Goal: Task Accomplishment & Management: Manage account settings

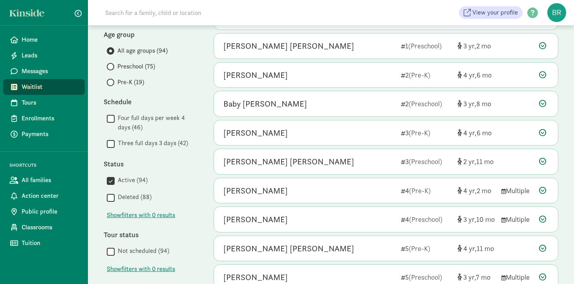
scroll to position [92, 0]
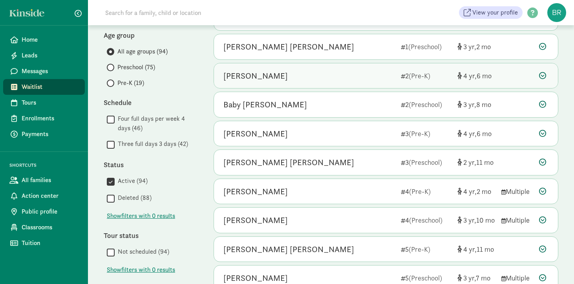
click at [544, 75] on icon at bounding box center [542, 75] width 7 height 7
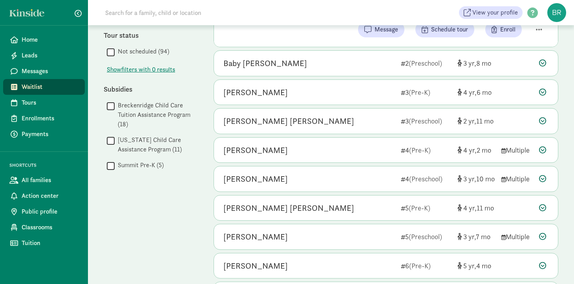
scroll to position [300, 0]
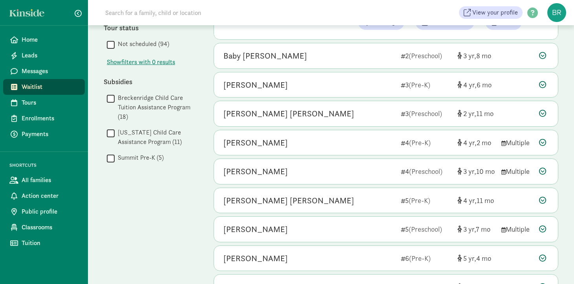
click at [263, 110] on div "[PERSON_NAME] [PERSON_NAME]" at bounding box center [288, 113] width 131 height 13
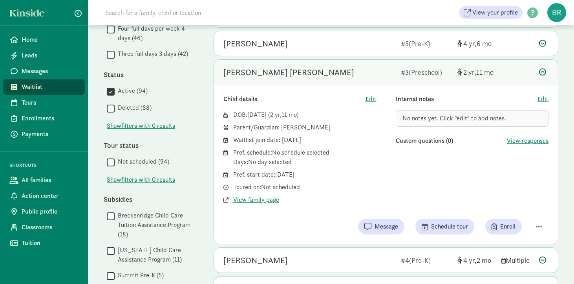
scroll to position [177, 0]
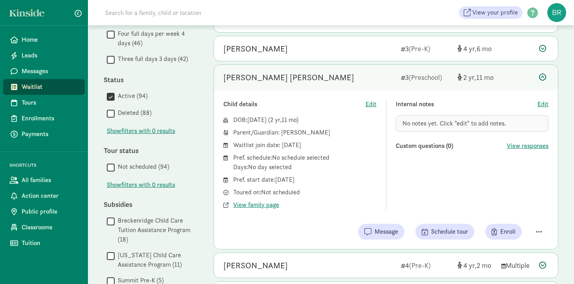
click at [540, 78] on icon at bounding box center [542, 76] width 7 height 7
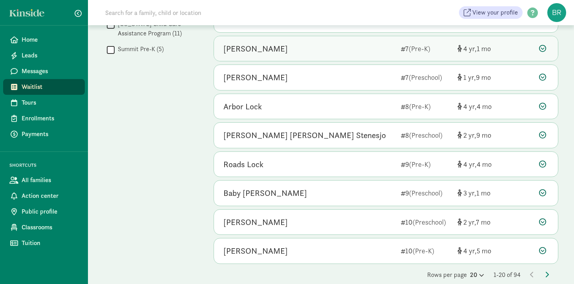
scroll to position [419, 0]
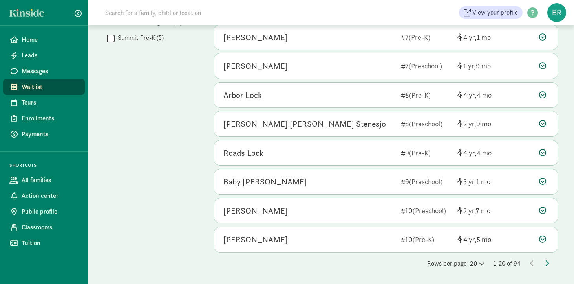
click at [479, 261] on icon at bounding box center [481, 263] width 7 height 5
click at [458, 252] on div "50" at bounding box center [458, 256] width 37 height 9
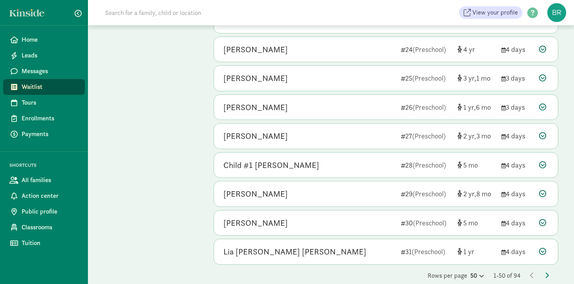
scroll to position [1269, 0]
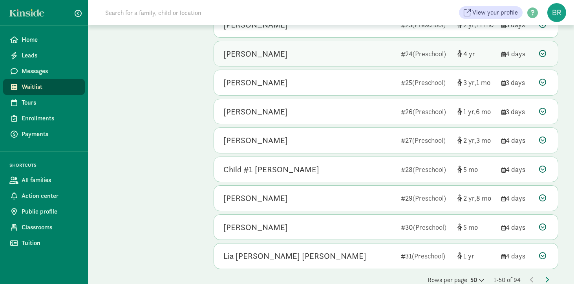
click at [540, 48] on div "[PERSON_NAME] 24 (Preschool) 4 4 days" at bounding box center [386, 53] width 344 height 25
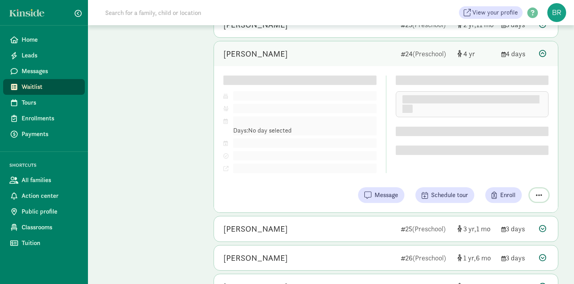
click at [535, 195] on div "Child details Edit DOB: [DATE] ( 4 ) Parent/Guardian: Pref. schedule: Days: No …" at bounding box center [386, 139] width 344 height 146
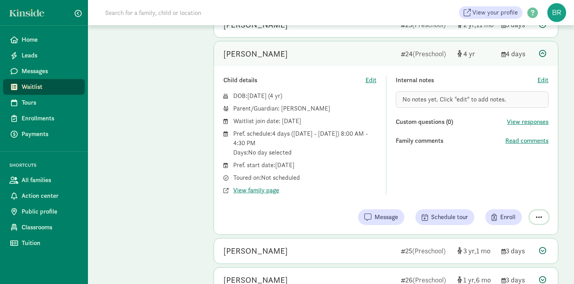
click at [539, 216] on span "button" at bounding box center [539, 216] width 6 height 7
click at [525, 197] on div "Remove from list" at bounding box center [511, 196] width 61 height 9
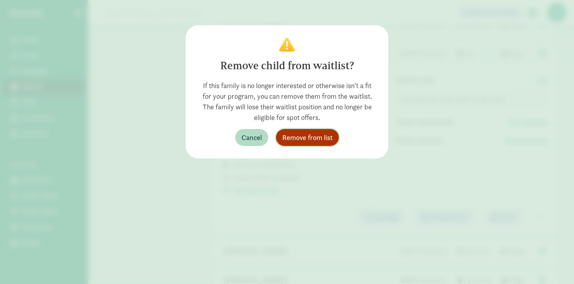
click at [317, 139] on span "Remove from list" at bounding box center [307, 137] width 50 height 11
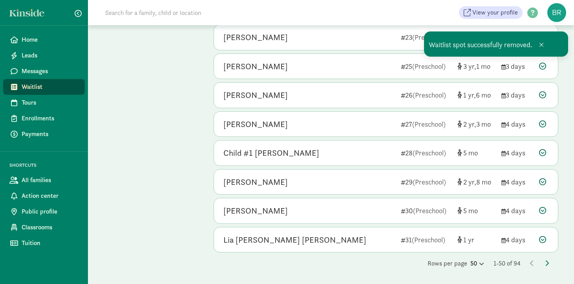
scroll to position [1256, 0]
click at [544, 67] on icon at bounding box center [542, 65] width 7 height 7
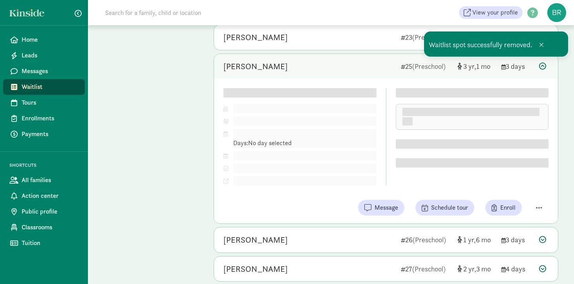
scroll to position [1269, 0]
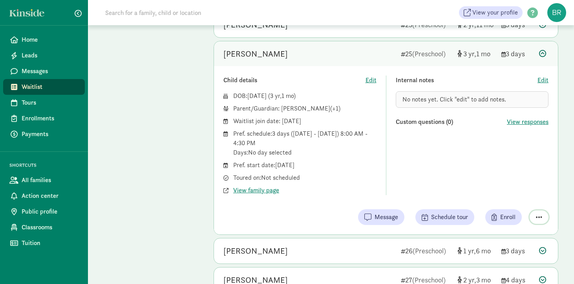
click at [540, 214] on span "button" at bounding box center [539, 216] width 6 height 7
click at [519, 197] on div "Remove from list" at bounding box center [511, 196] width 61 height 9
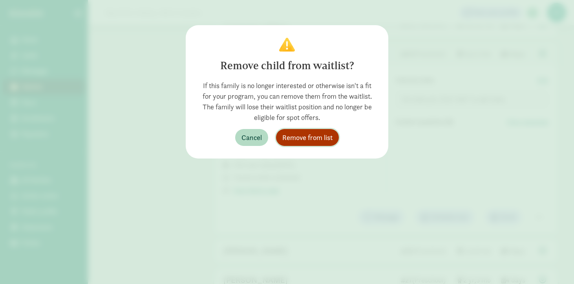
click at [313, 137] on span "Remove from list" at bounding box center [307, 137] width 50 height 11
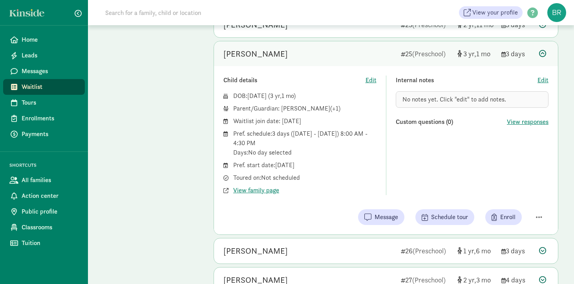
scroll to position [1228, 0]
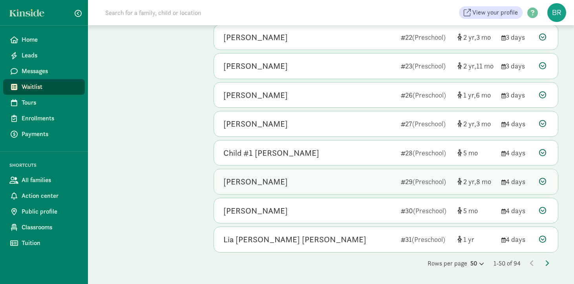
click at [543, 178] on icon at bounding box center [542, 181] width 7 height 7
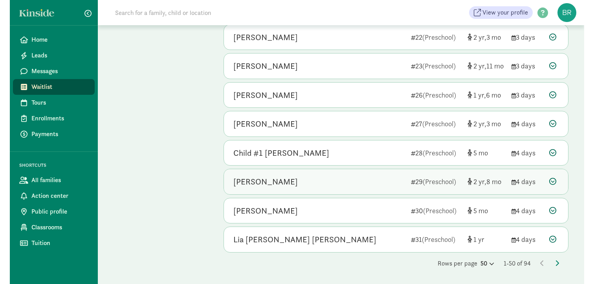
scroll to position [1269, 0]
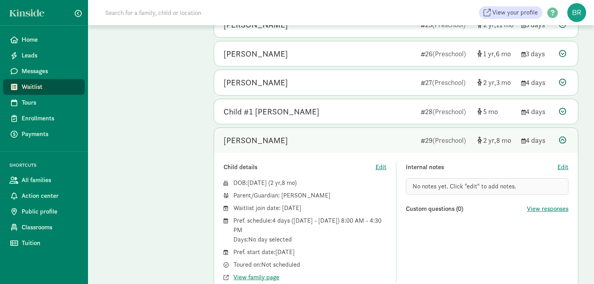
click at [562, 139] on icon at bounding box center [562, 139] width 7 height 7
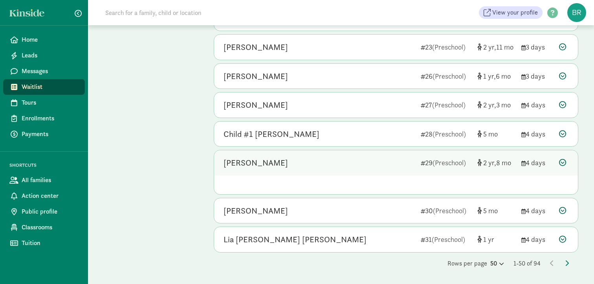
scroll to position [1228, 0]
